Goal: Find specific page/section: Find specific page/section

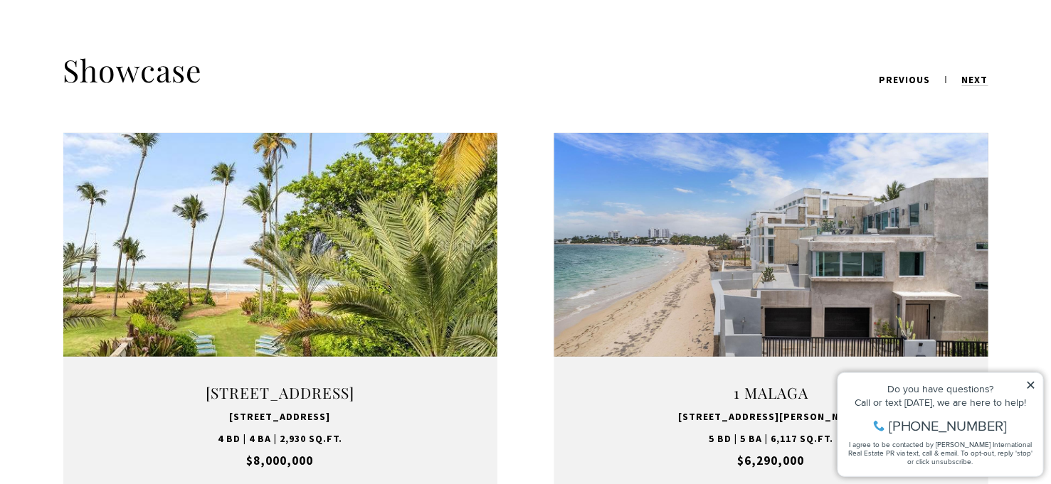
scroll to position [1802, 0]
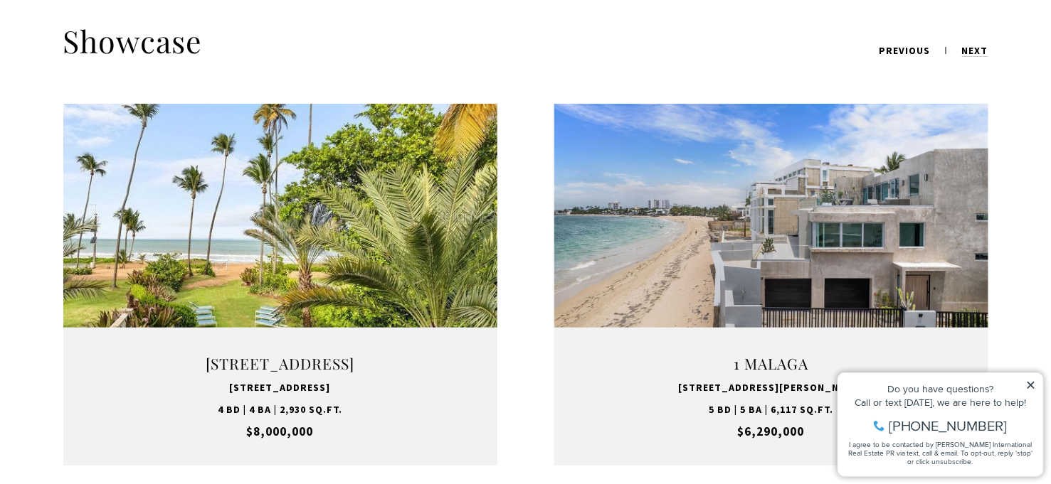
click at [1031, 383] on icon at bounding box center [1030, 384] width 7 height 7
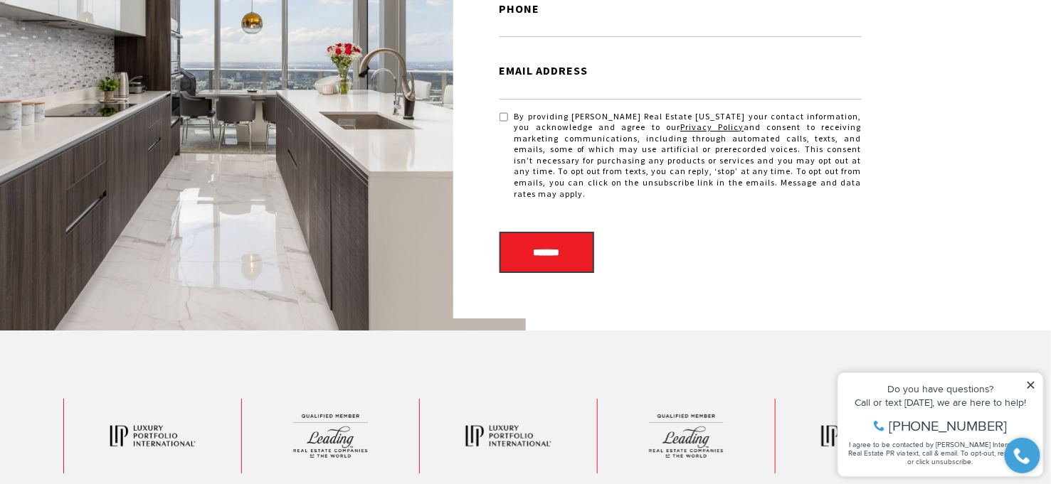
scroll to position [3415, 0]
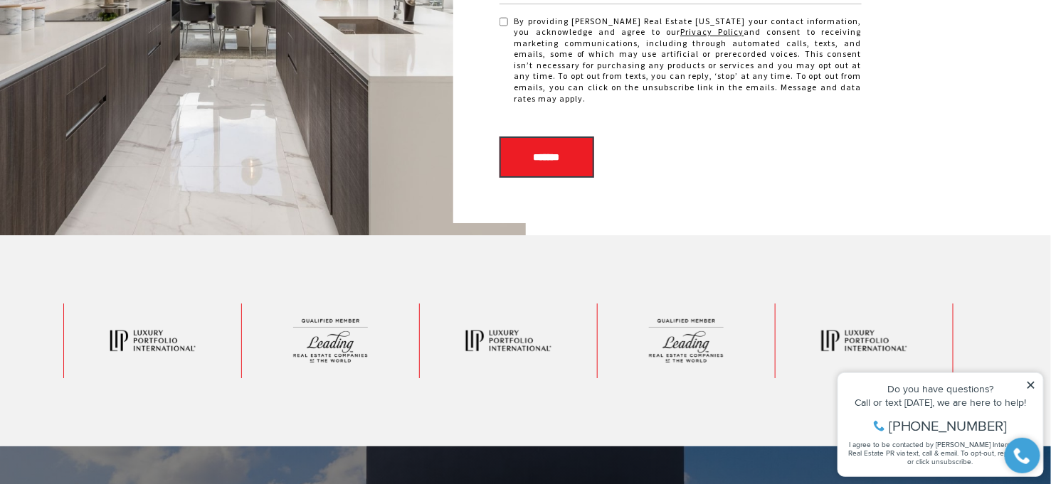
click at [1032, 383] on icon at bounding box center [1030, 385] width 10 height 10
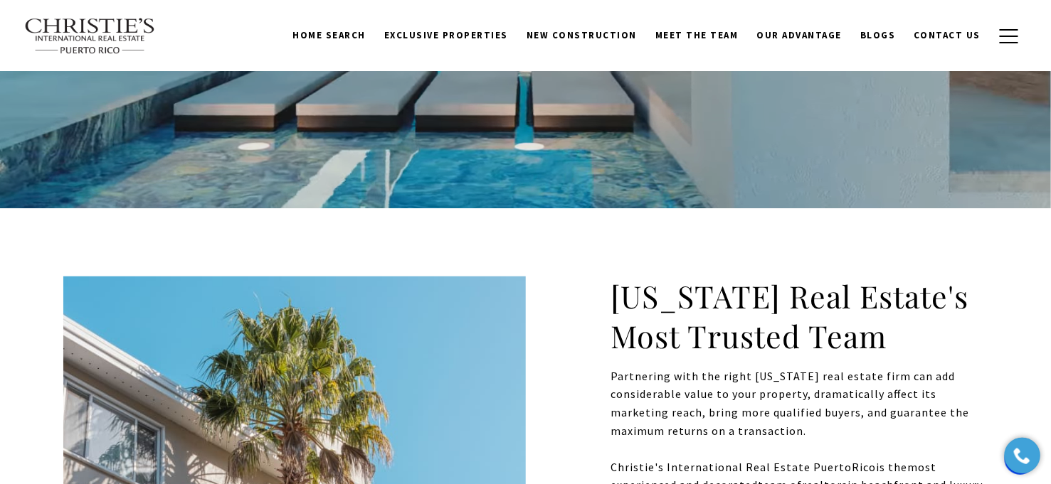
scroll to position [0, 0]
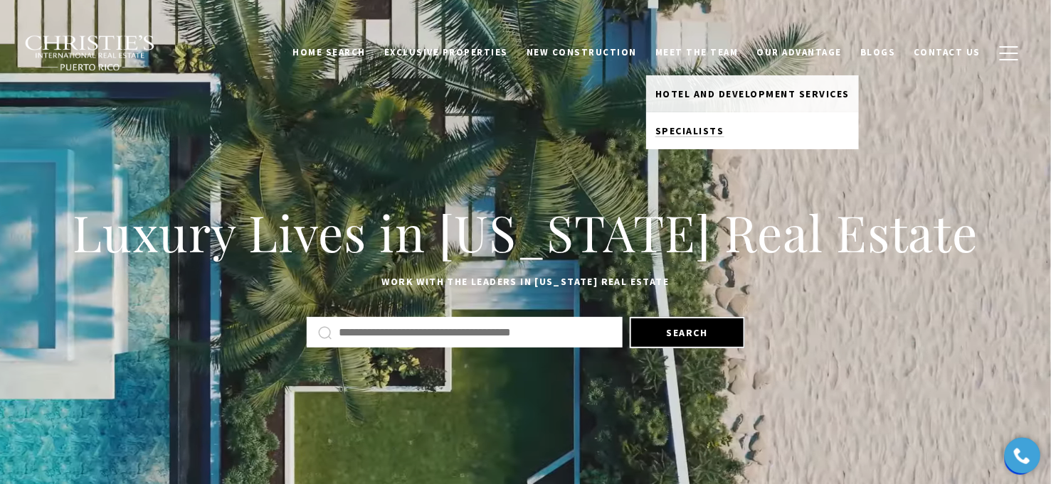
click at [700, 132] on span "Specialists" at bounding box center [689, 130] width 69 height 13
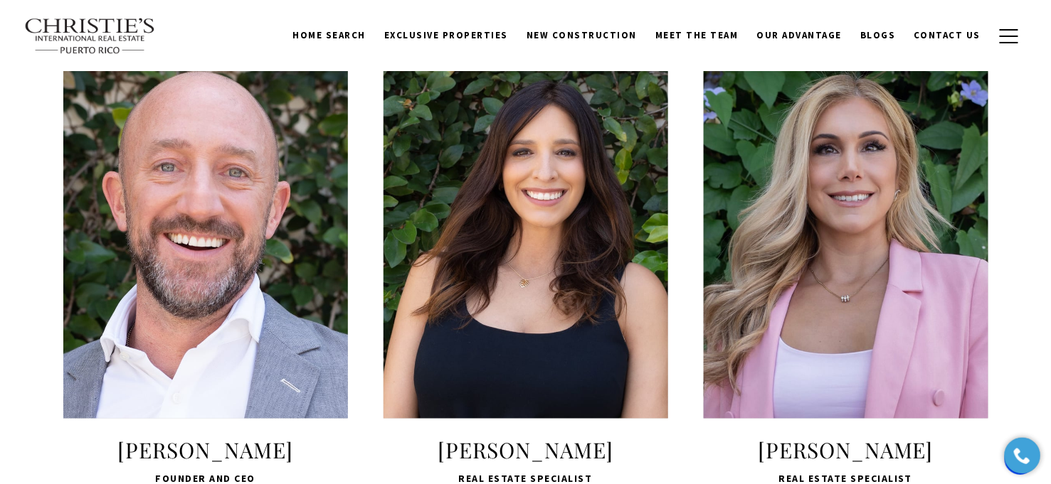
scroll to position [664, 0]
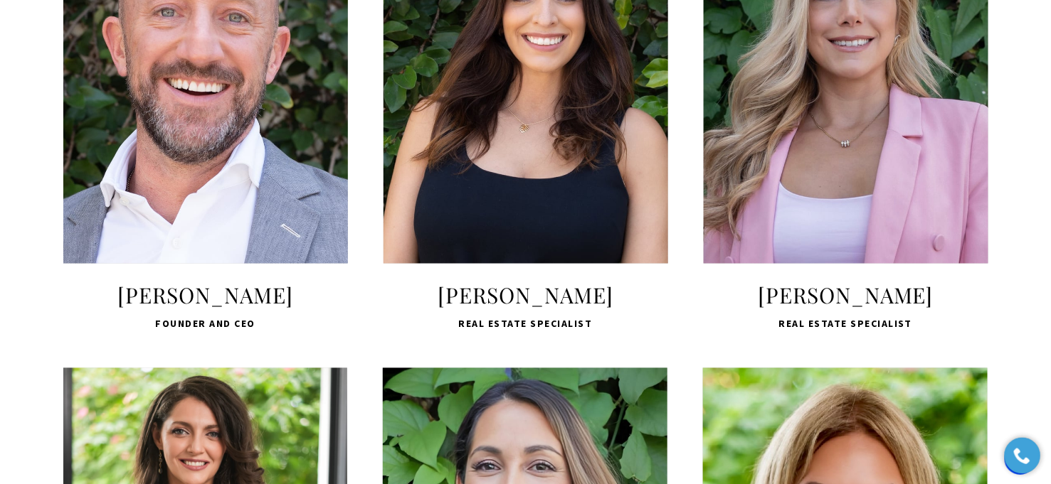
click at [217, 196] on span "LEARN MORE" at bounding box center [205, 193] width 189 height 41
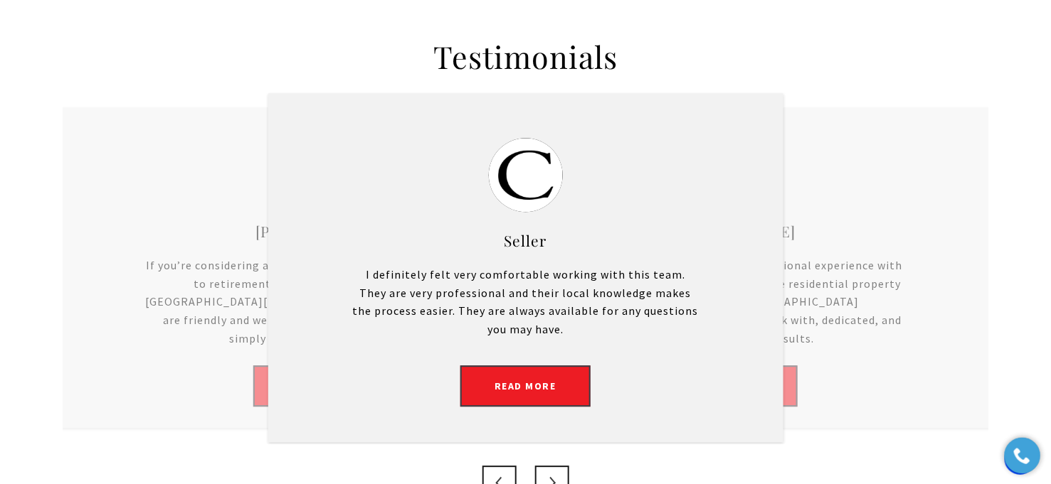
scroll to position [2940, 0]
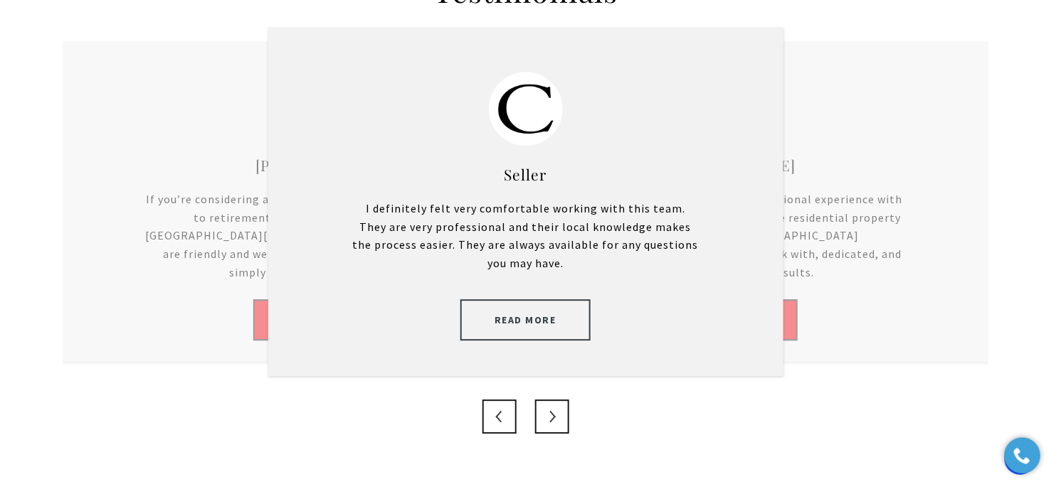
click at [530, 300] on link "Read More" at bounding box center [525, 320] width 130 height 41
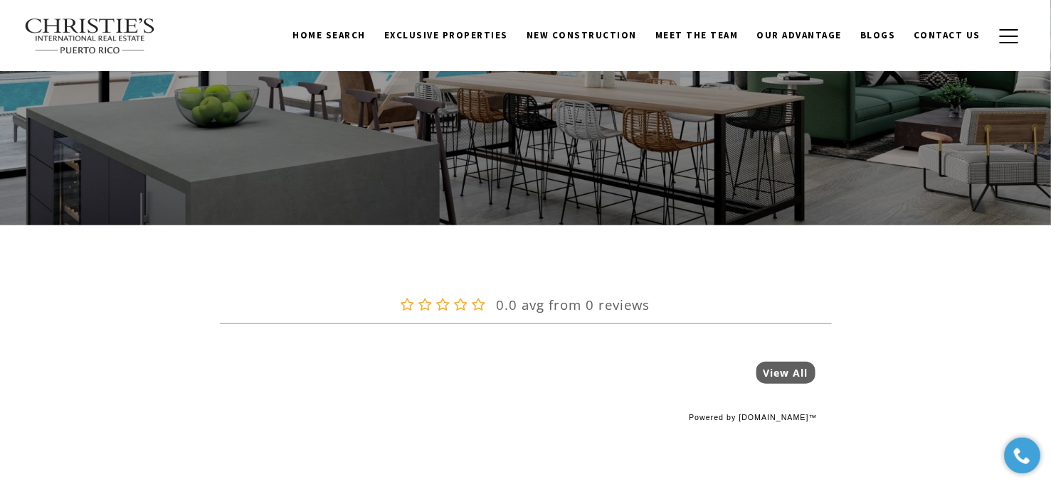
scroll to position [285, 0]
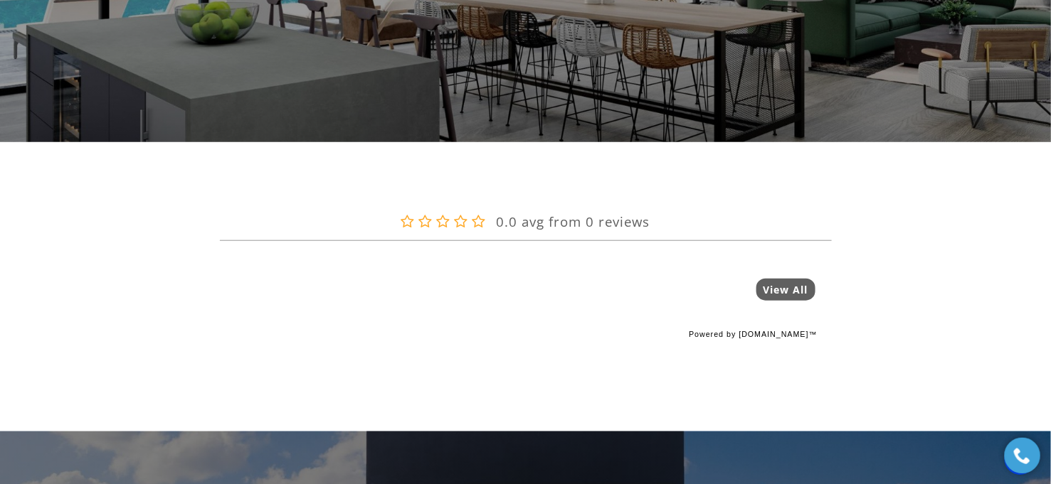
click at [794, 287] on link "View All" at bounding box center [785, 290] width 59 height 22
